Goal: Task Accomplishment & Management: Manage account settings

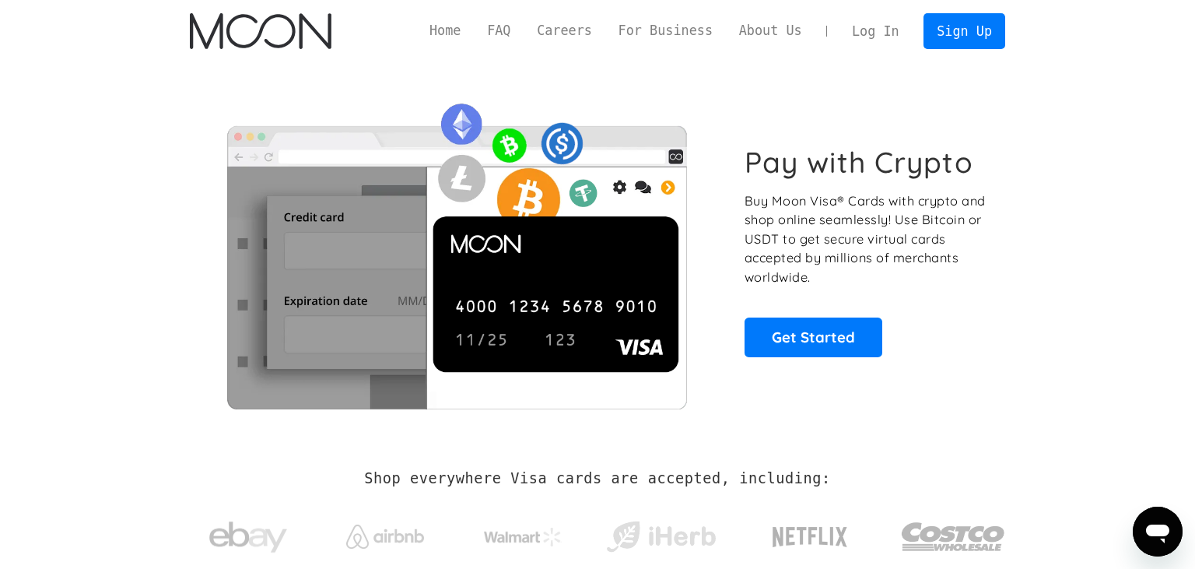
click at [862, 45] on link "Log In" at bounding box center [875, 31] width 73 height 34
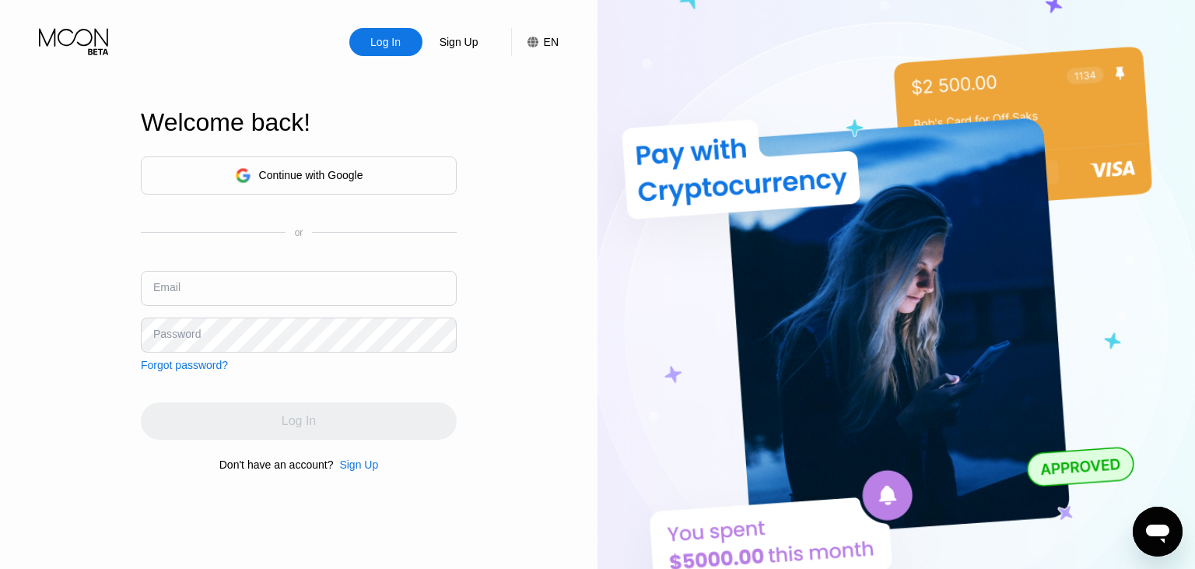
click at [256, 179] on div "Continue with Google" at bounding box center [299, 175] width 128 height 24
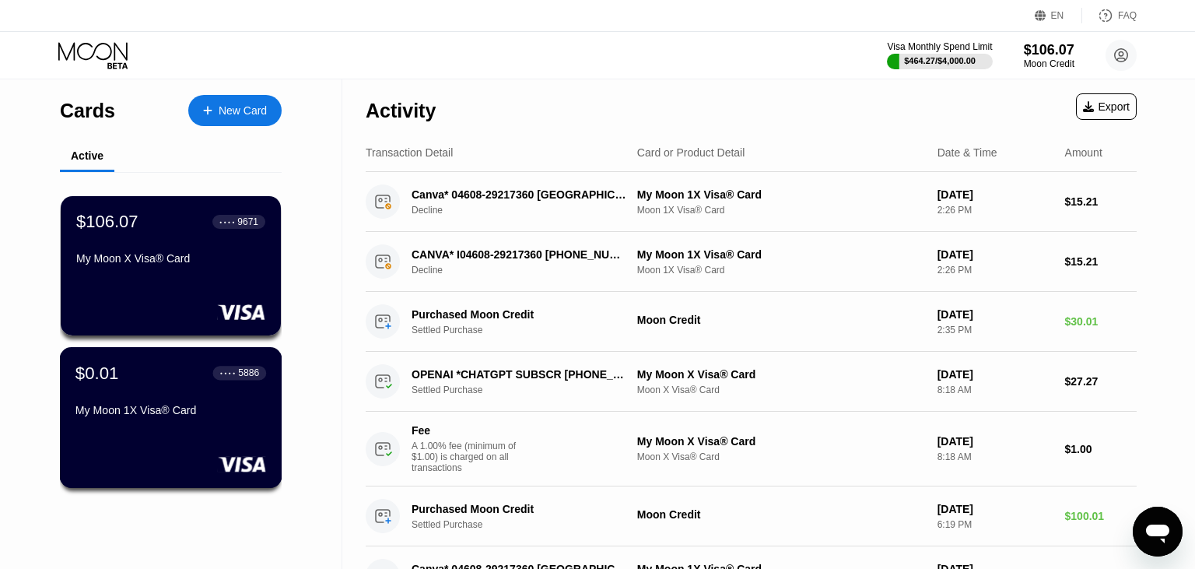
click at [142, 416] on div "My Moon 1X Visa® Card" at bounding box center [170, 410] width 191 height 12
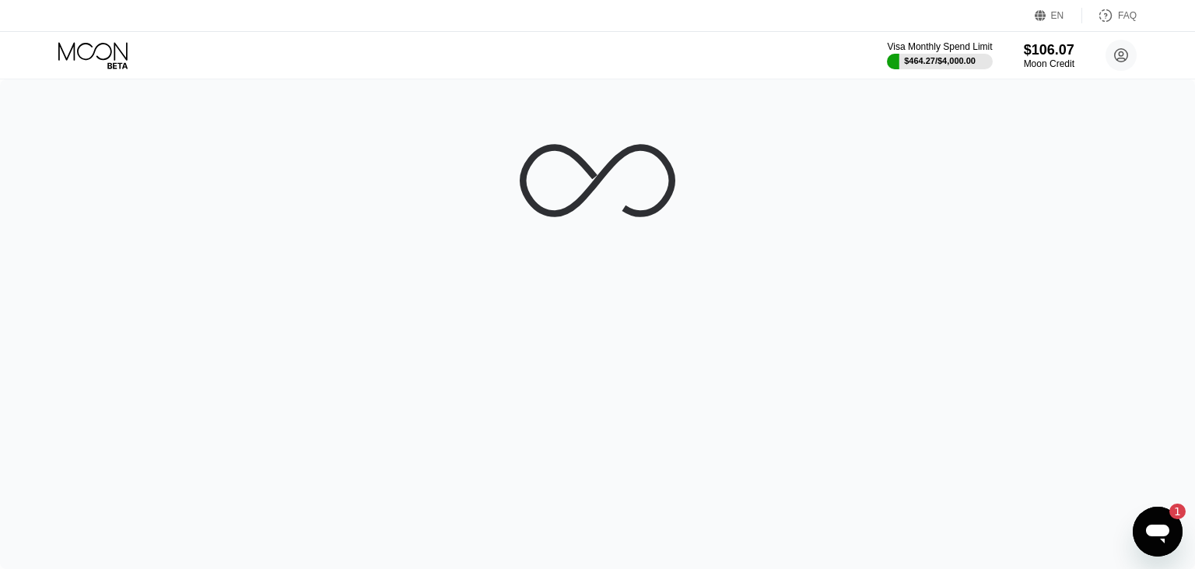
click at [1165, 527] on icon "Open messaging window, 1 unread message" at bounding box center [1157, 533] width 23 height 19
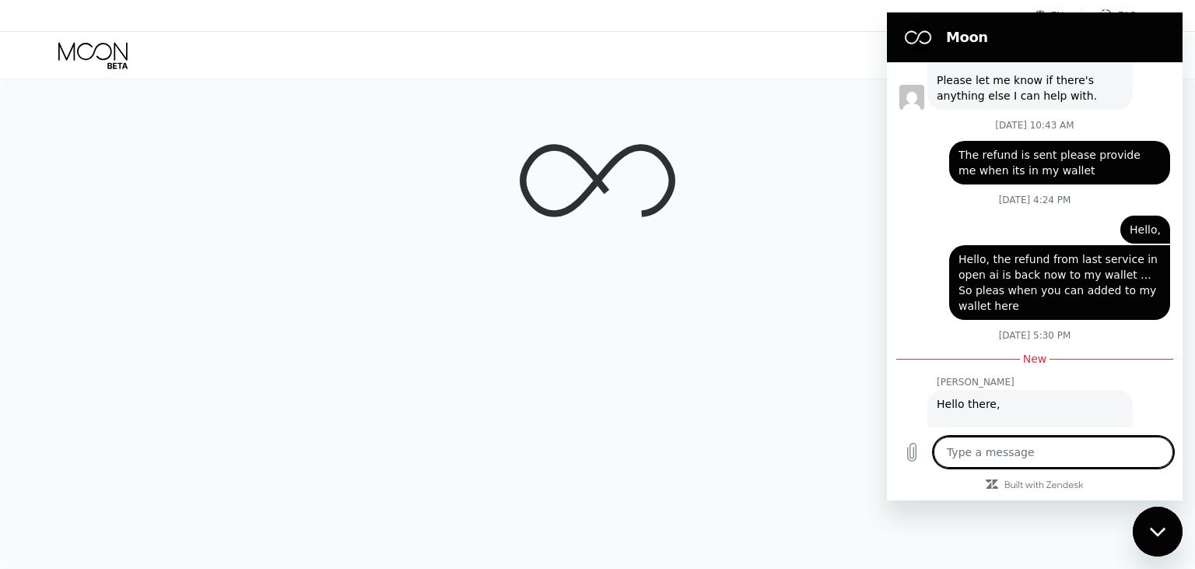
scroll to position [573, 0]
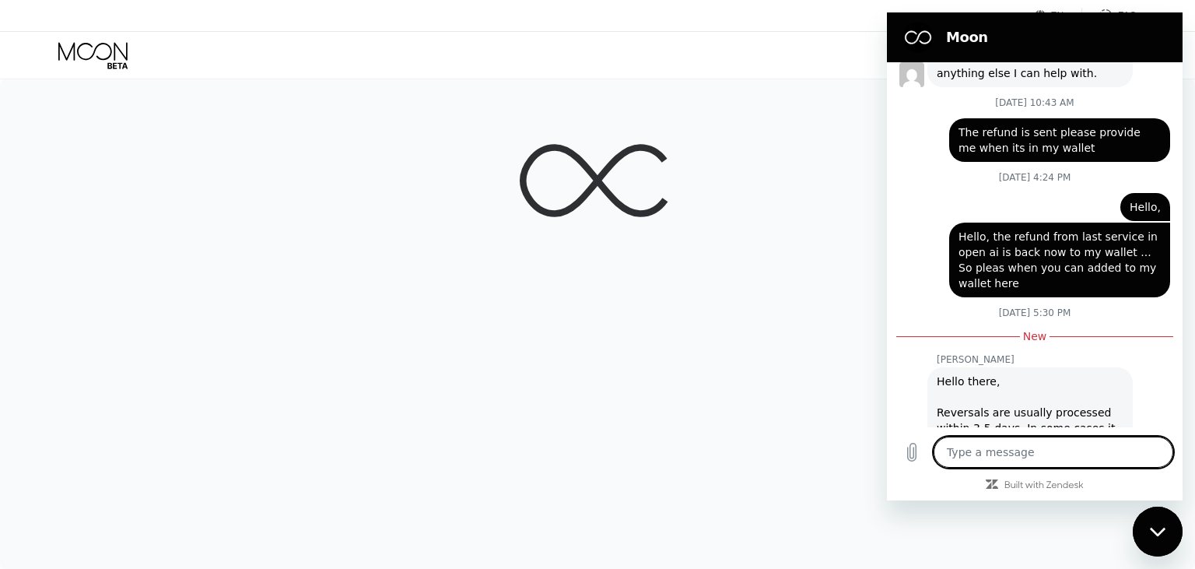
click at [833, 394] on div at bounding box center [597, 323] width 1195 height 489
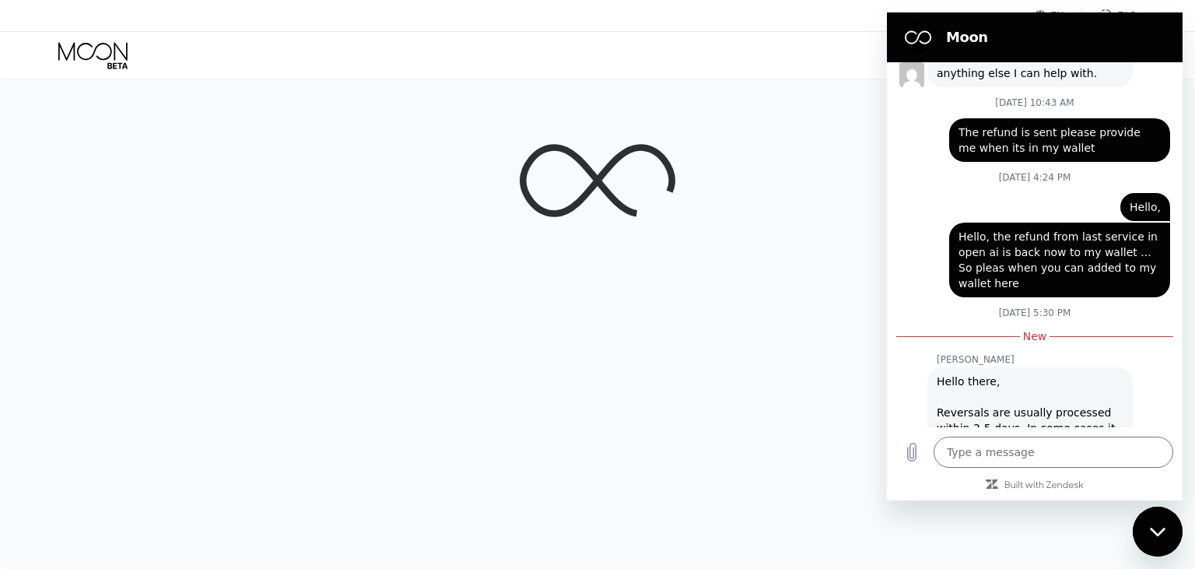
click at [1169, 532] on div "Close messaging window" at bounding box center [1157, 531] width 47 height 47
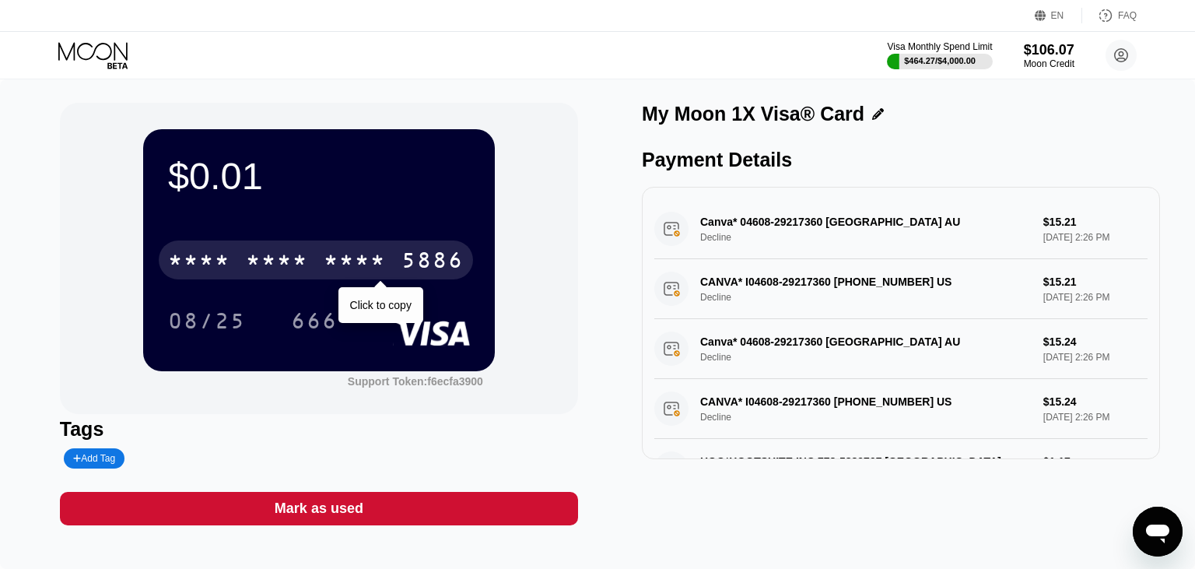
click at [242, 261] on div "* * * * * * * * * * * * 5886" at bounding box center [316, 259] width 314 height 39
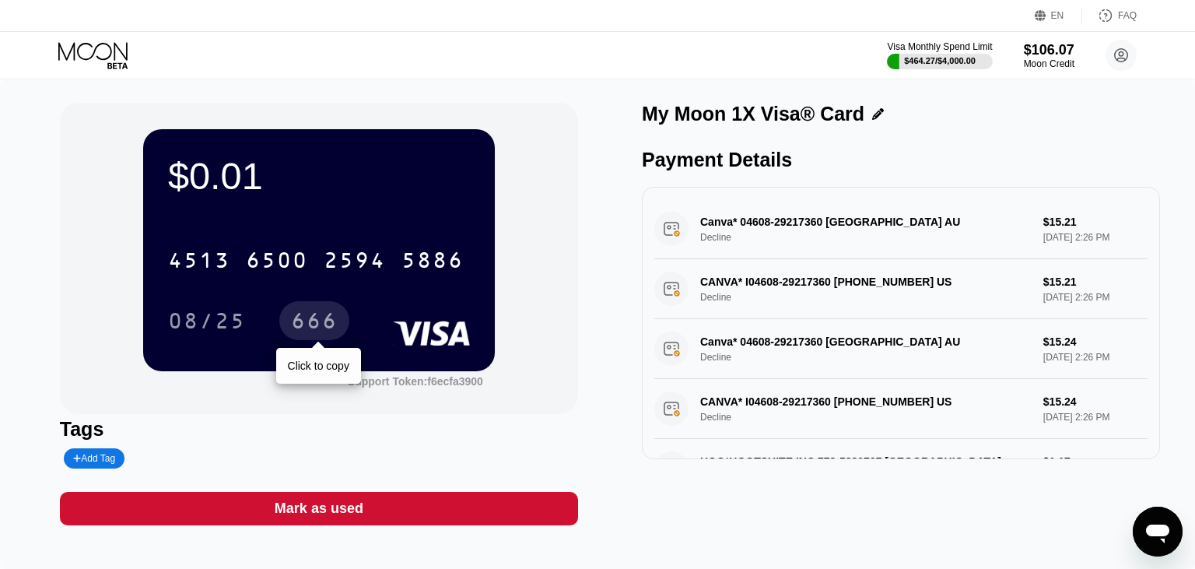
click at [308, 324] on div "666" at bounding box center [314, 322] width 47 height 25
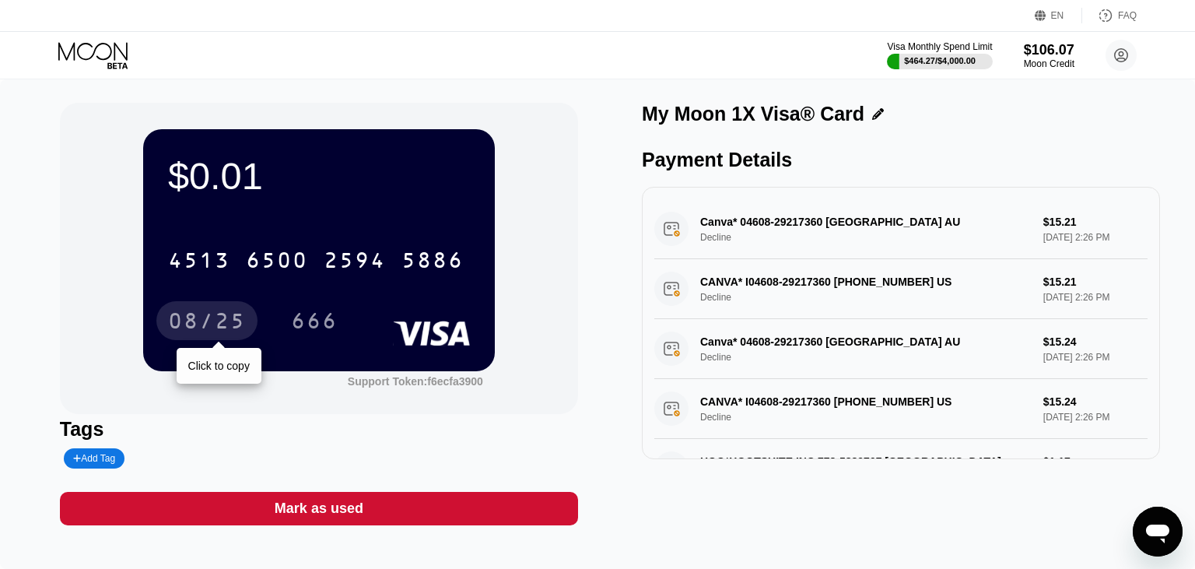
click at [233, 328] on div "08/25" at bounding box center [207, 322] width 78 height 25
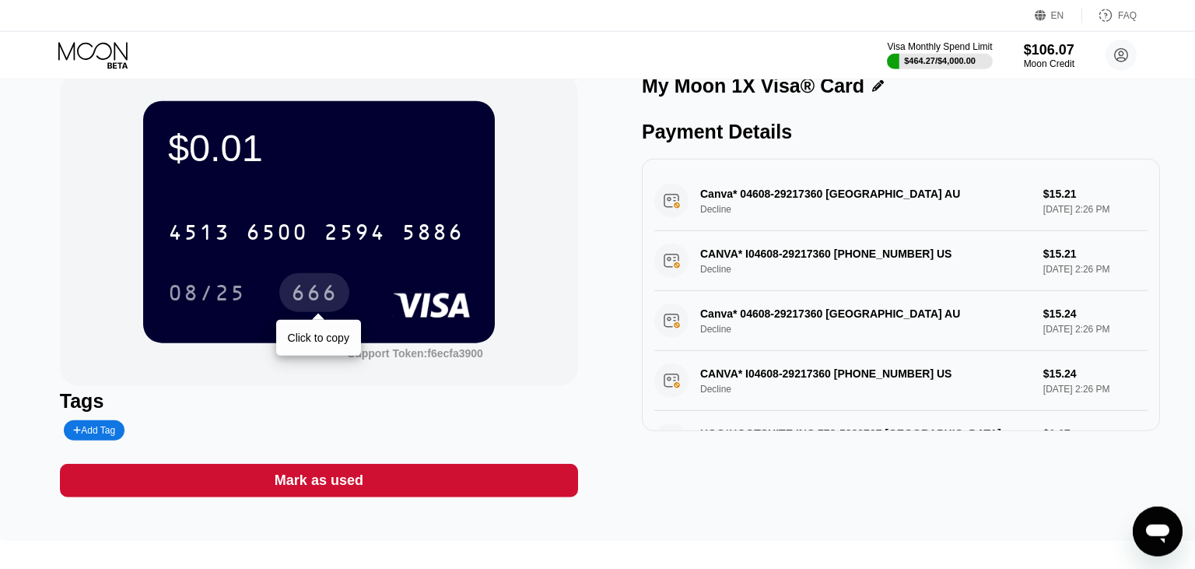
scroll to position [0, 0]
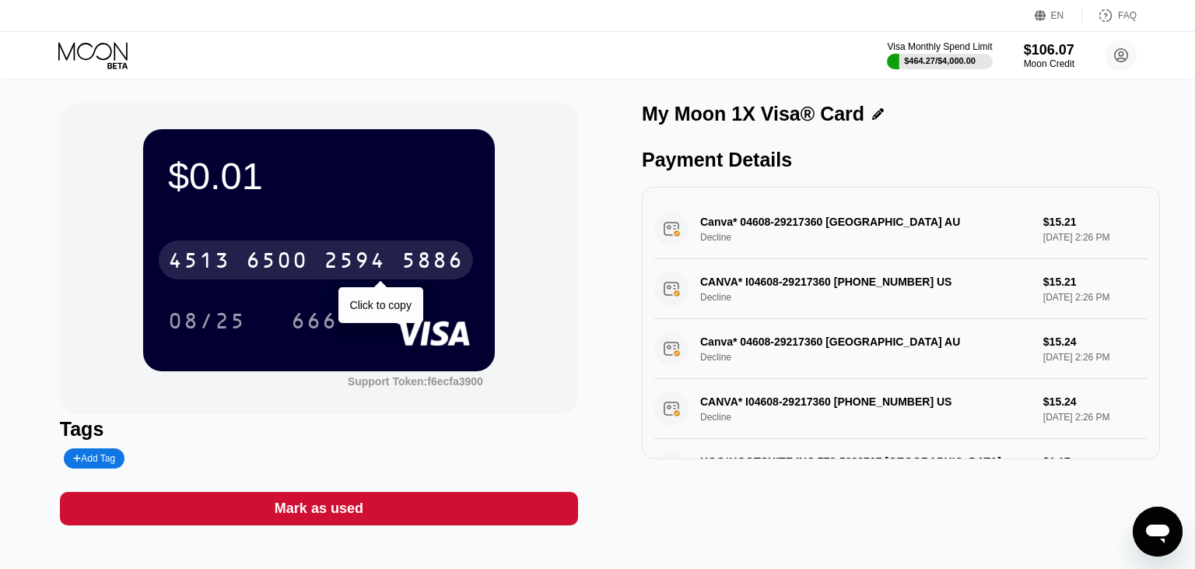
click at [314, 257] on div "4513 6500 2594 5886" at bounding box center [316, 259] width 314 height 39
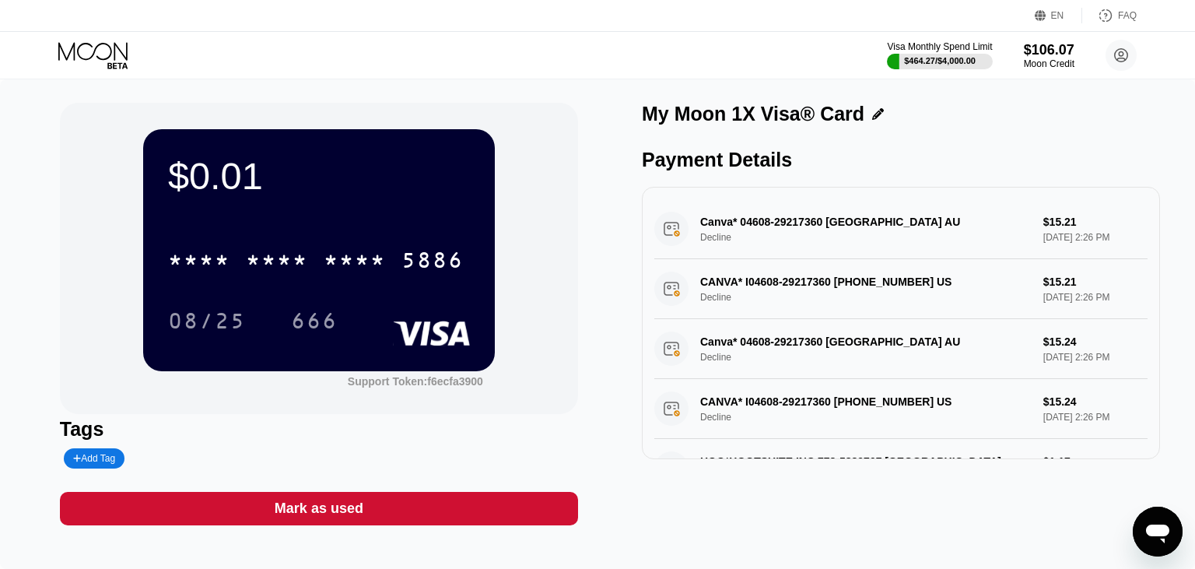
type textarea "x"
